Goal: Find specific page/section

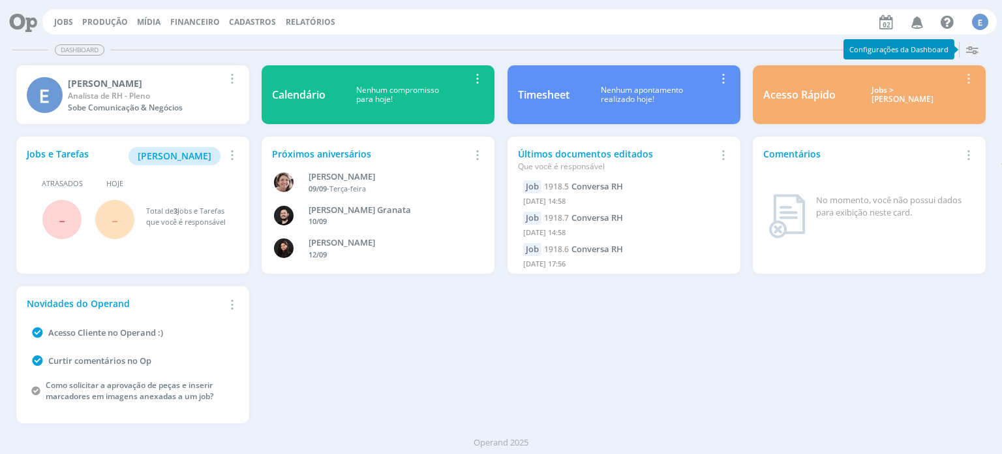
click at [241, 21] on span "Cadastros" at bounding box center [252, 21] width 47 height 11
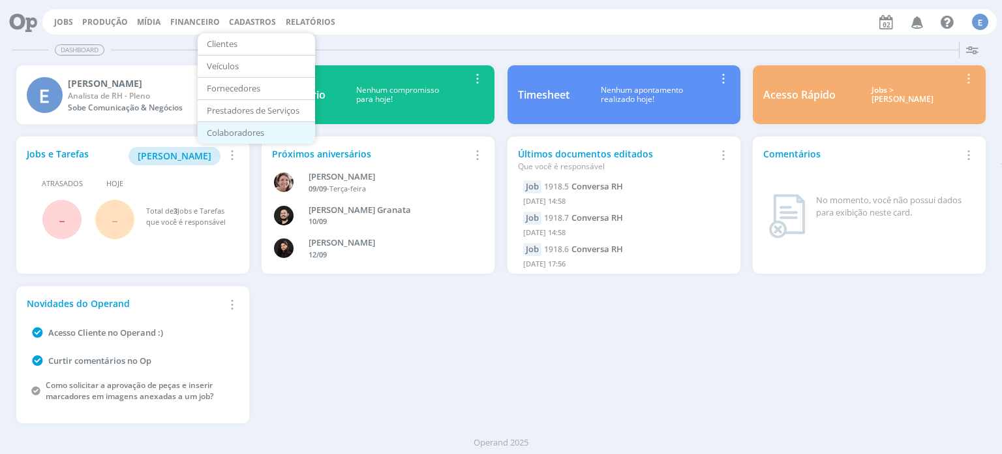
click at [249, 128] on link "Colaboradores" at bounding box center [257, 133] width 110 height 20
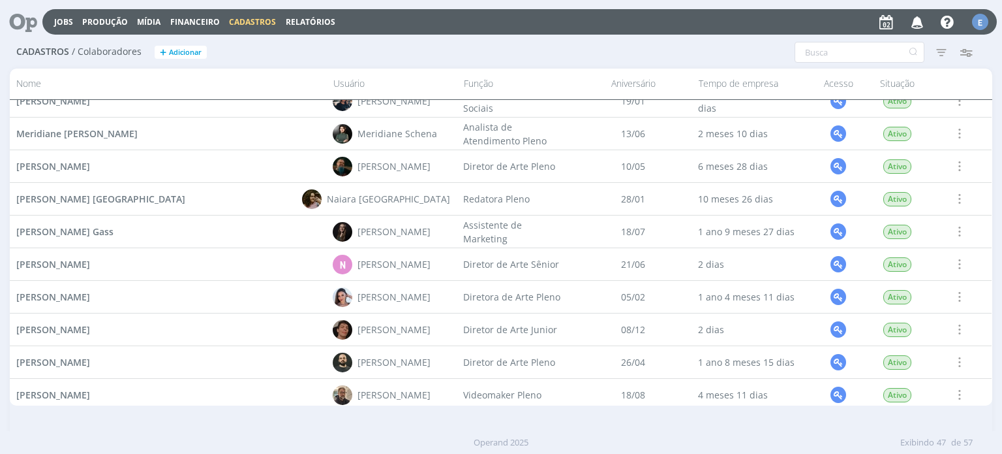
scroll to position [1227, 0]
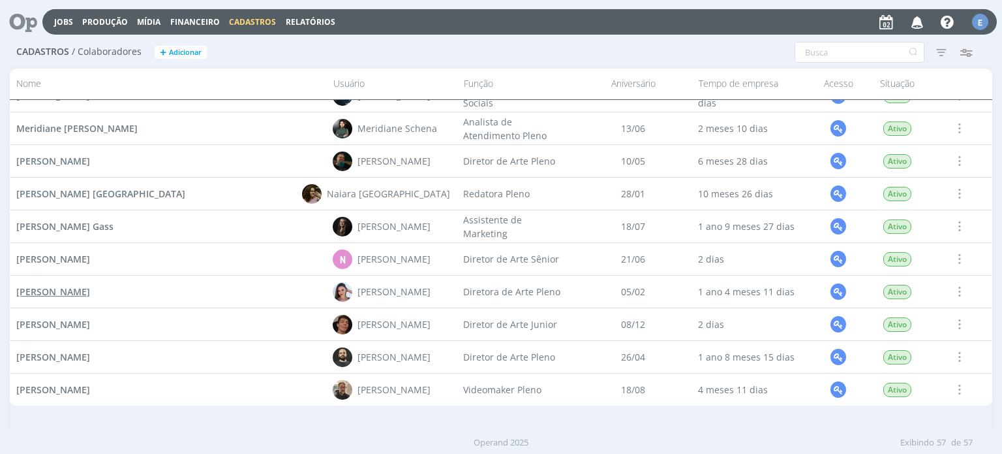
click at [46, 294] on span "[PERSON_NAME]" at bounding box center [53, 291] width 74 height 12
